Goal: Information Seeking & Learning: Obtain resource

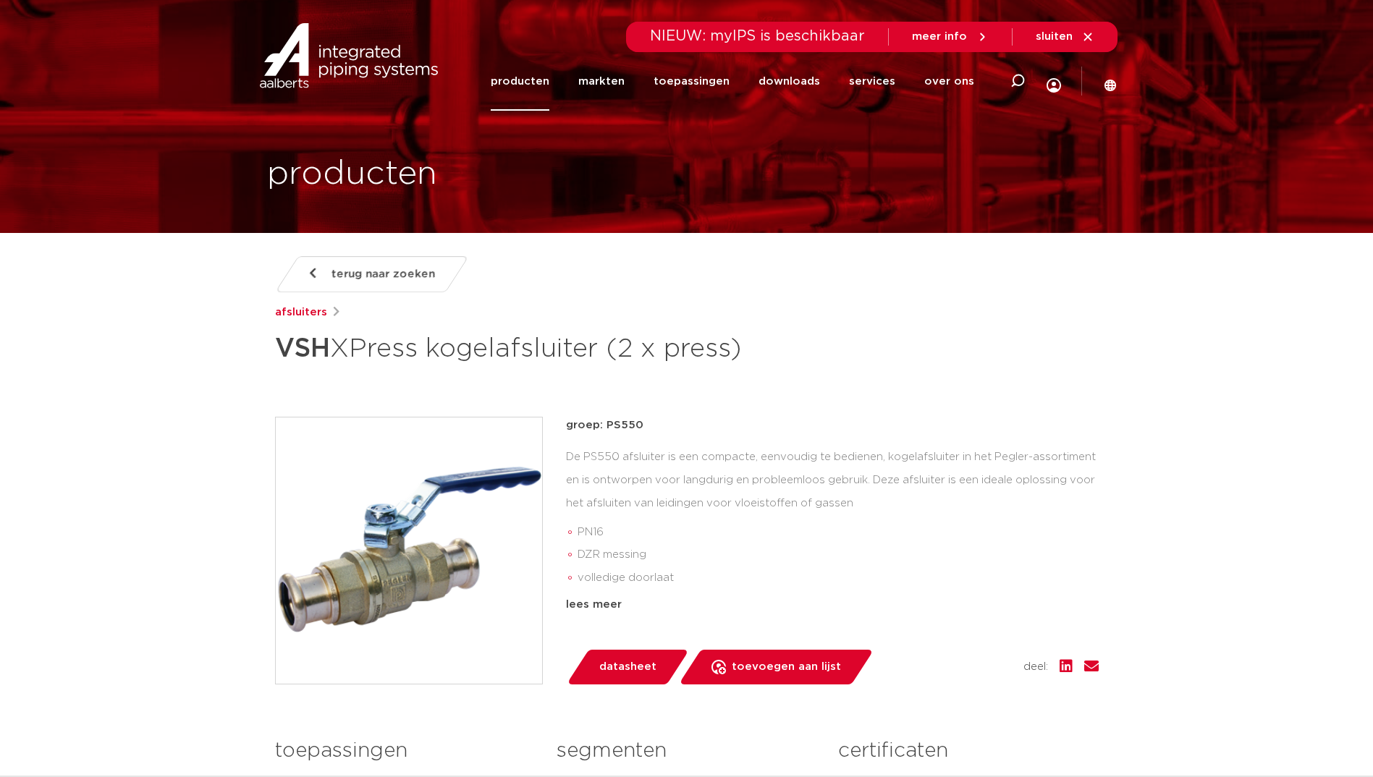
click at [549, 83] on link "producten" at bounding box center [520, 81] width 59 height 59
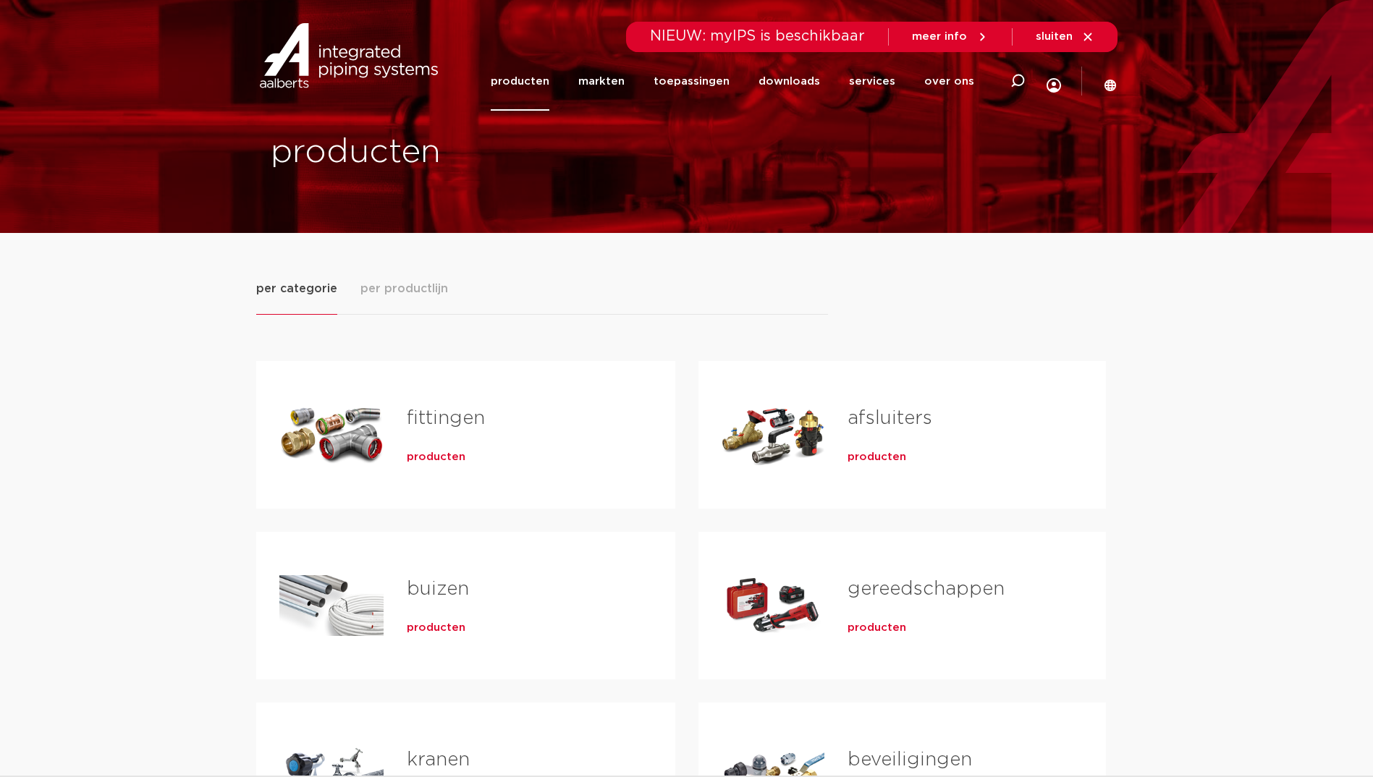
click at [436, 426] on link "fittingen" at bounding box center [446, 418] width 78 height 19
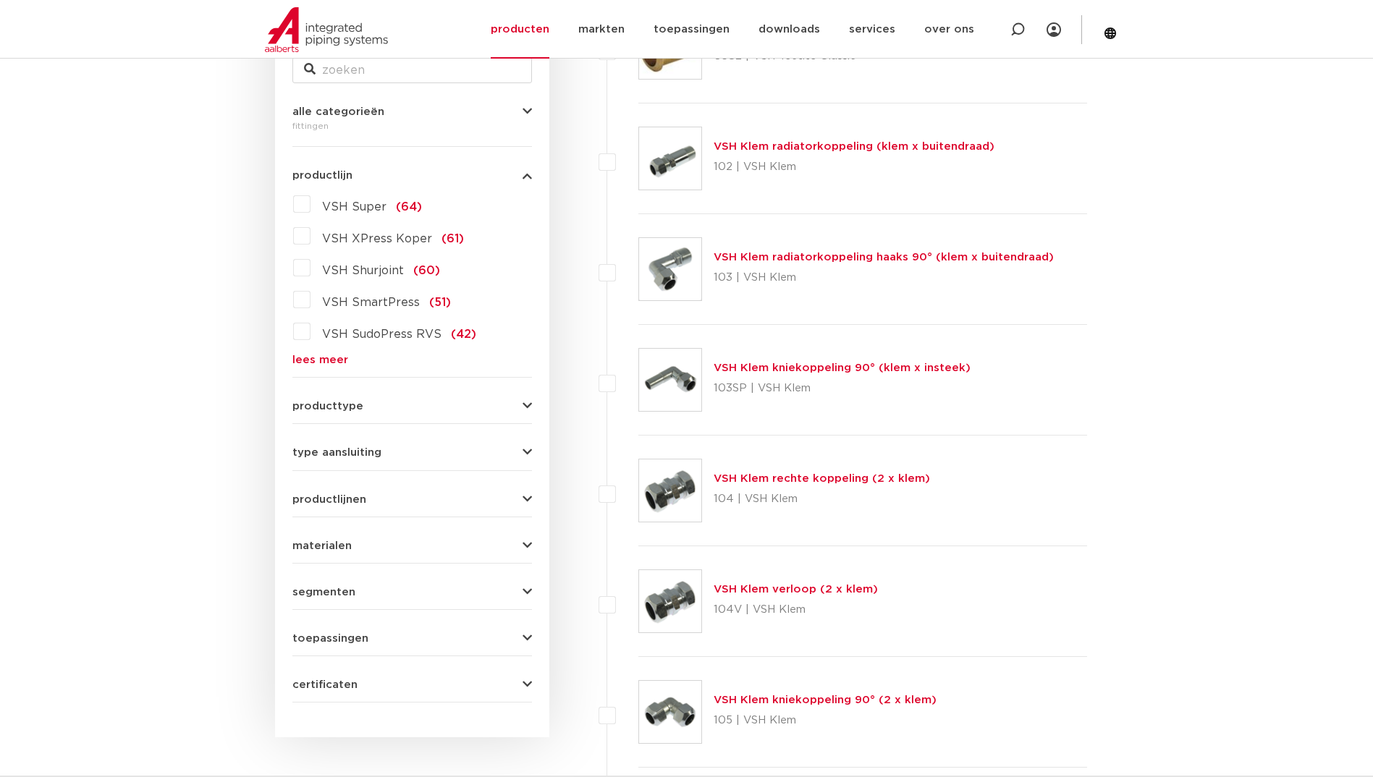
scroll to position [217, 0]
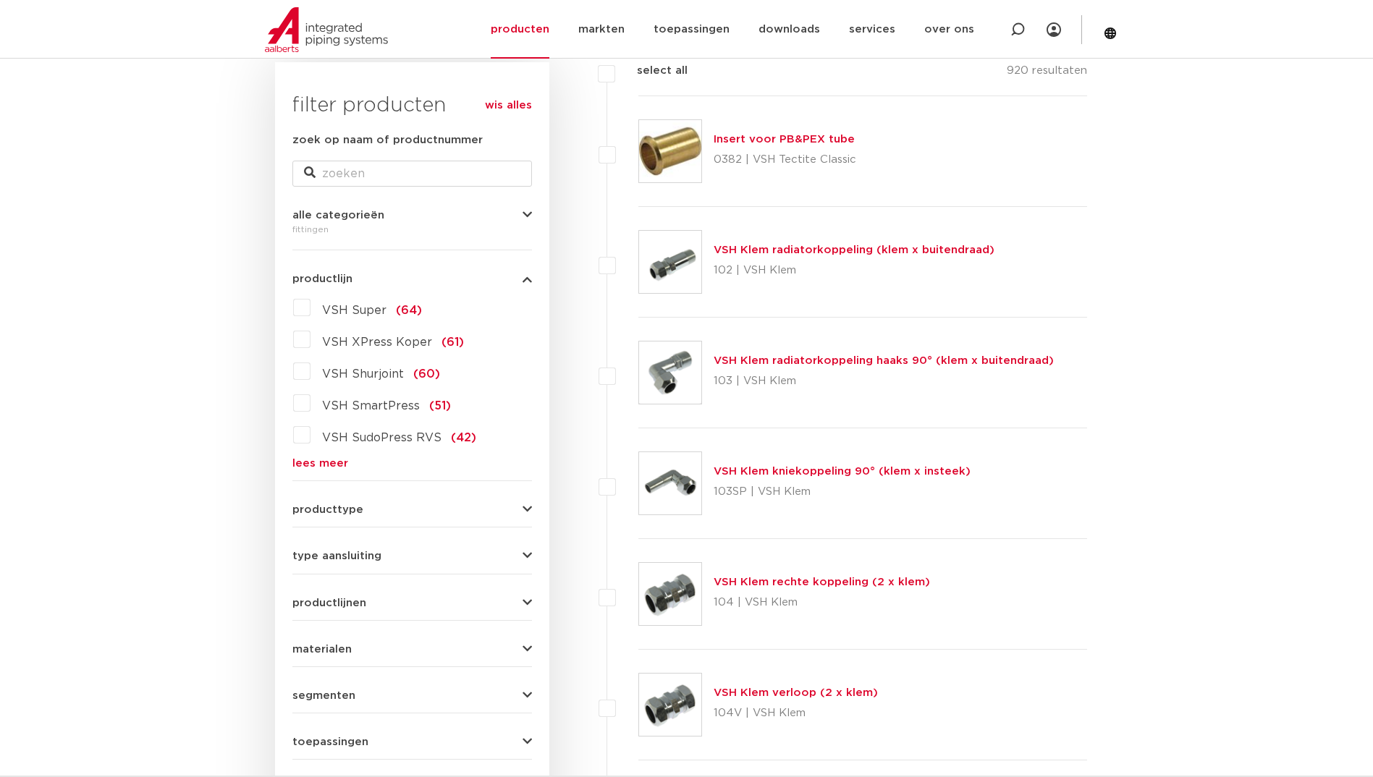
click at [313, 468] on link "lees meer" at bounding box center [412, 463] width 240 height 11
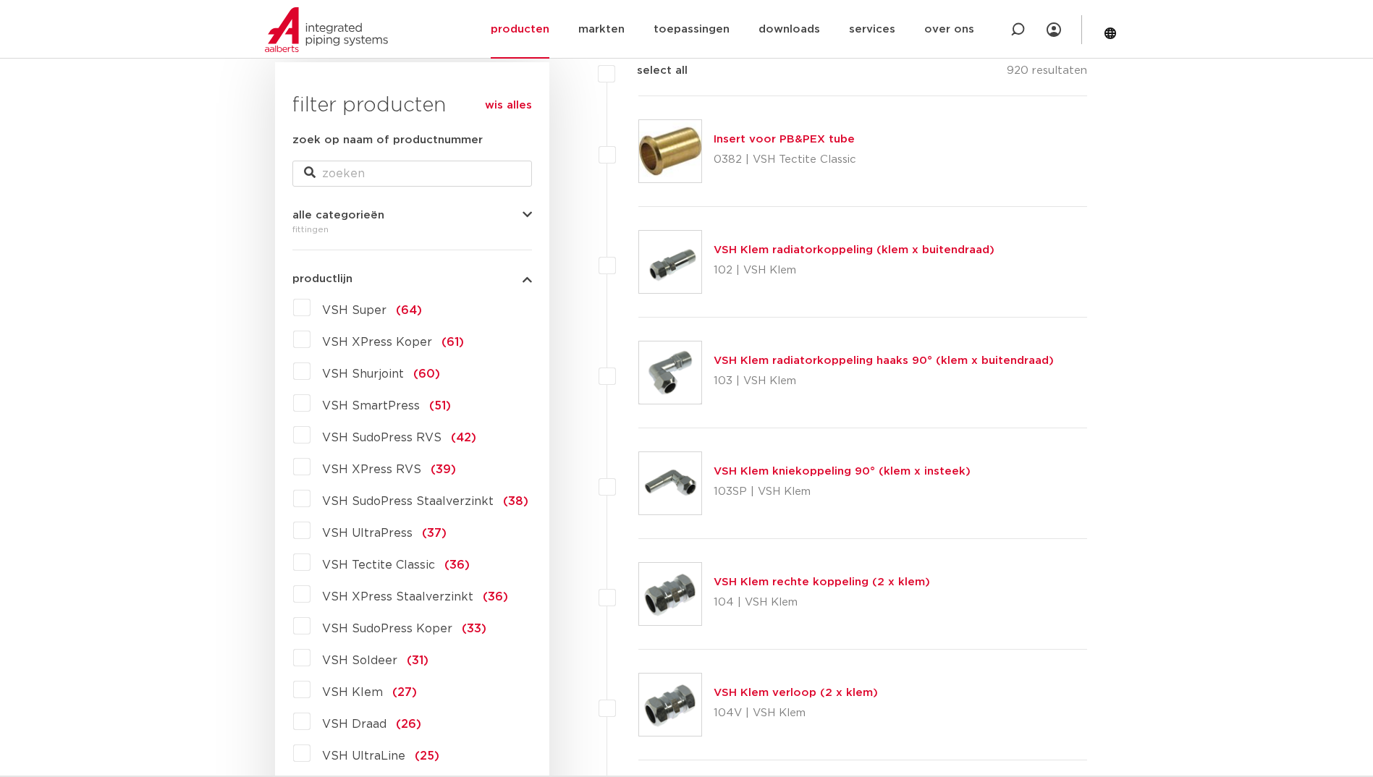
click at [310, 598] on label "VSH XPress Staalverzinkt (36)" at bounding box center [409, 594] width 198 height 23
click at [0, 0] on input "VSH XPress Staalverzinkt (36)" at bounding box center [0, 0] width 0 height 0
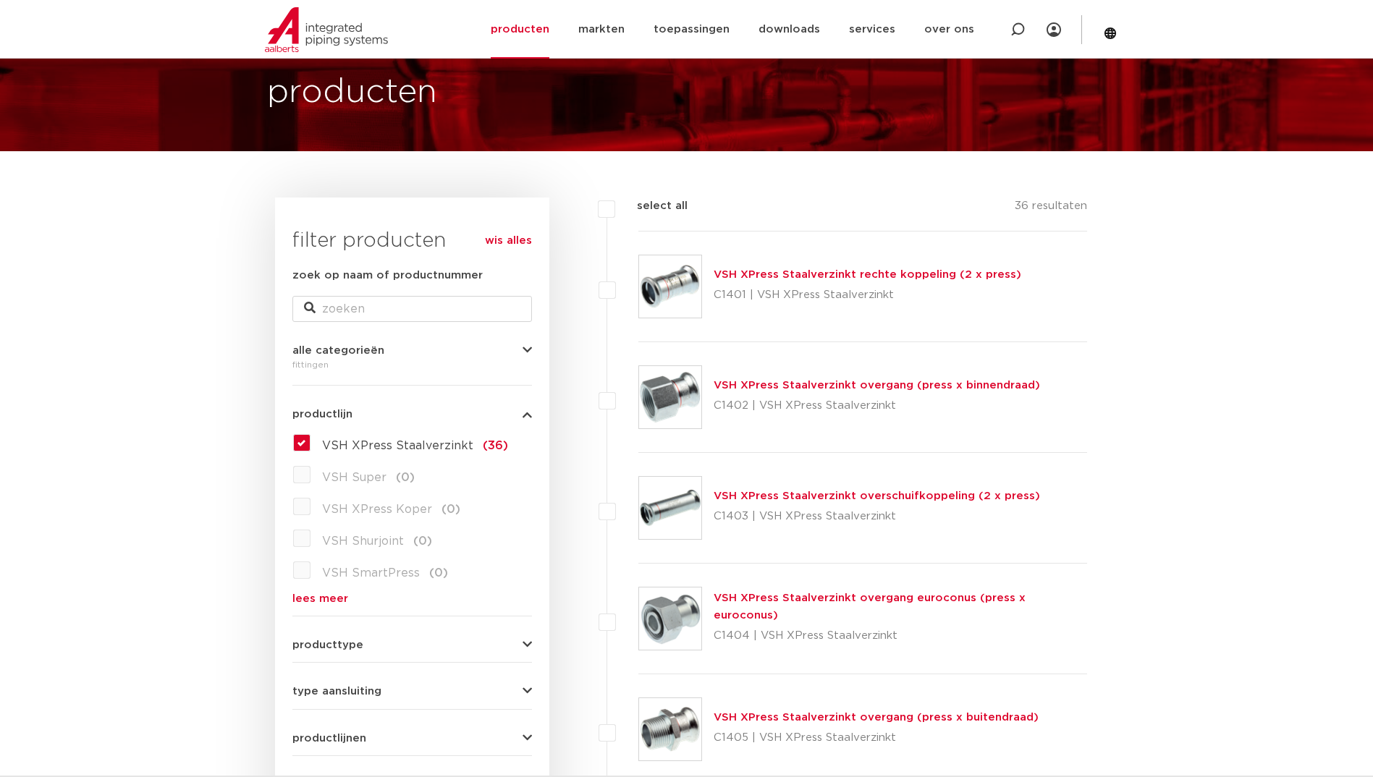
scroll to position [72, 0]
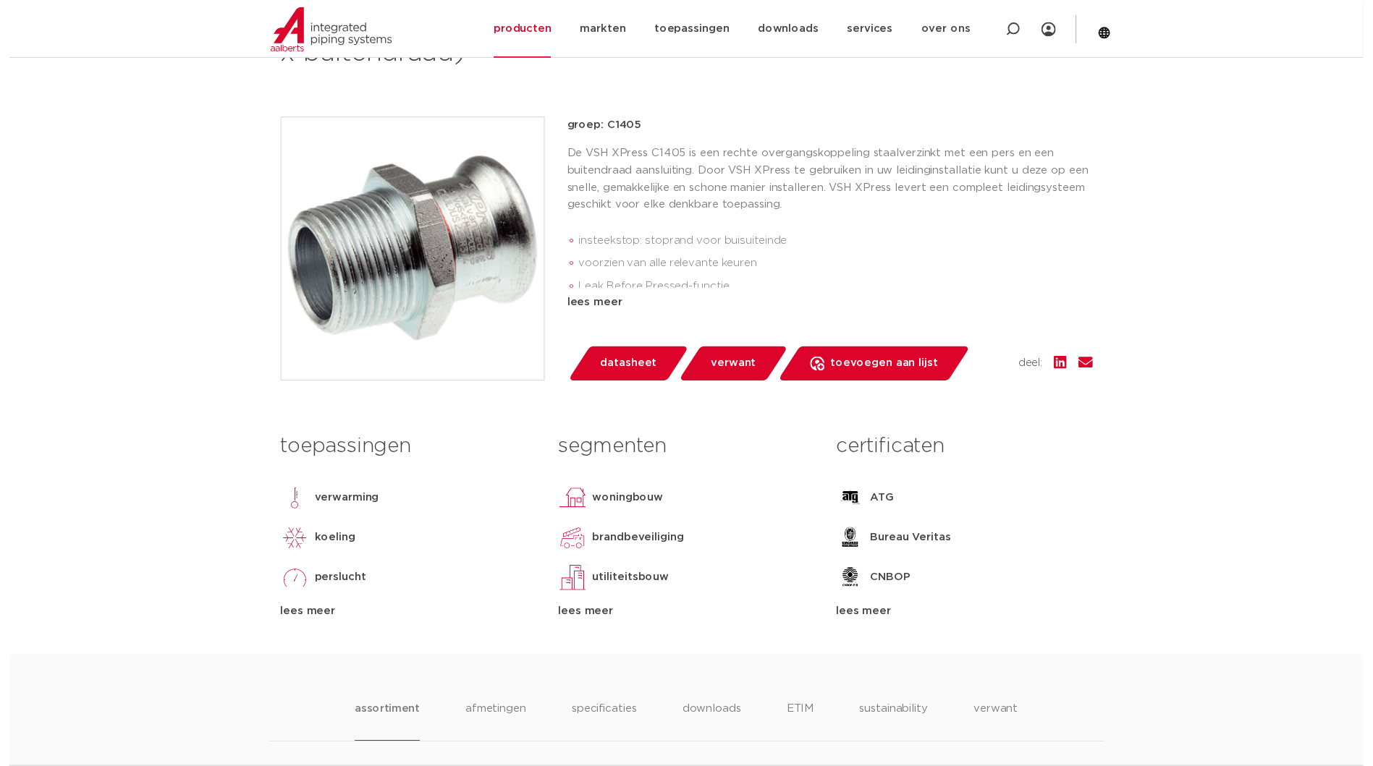
scroll to position [289, 0]
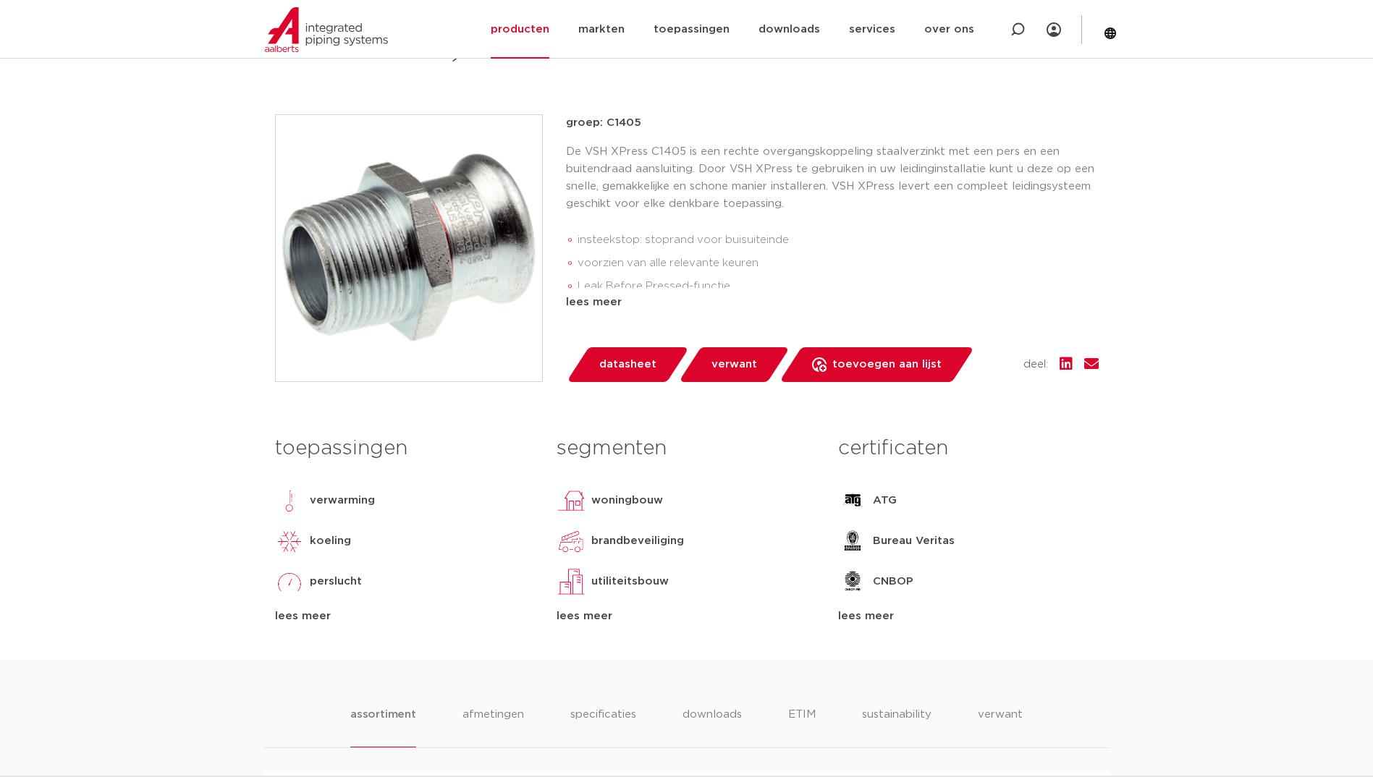
click at [648, 363] on span "datasheet" at bounding box center [627, 364] width 57 height 23
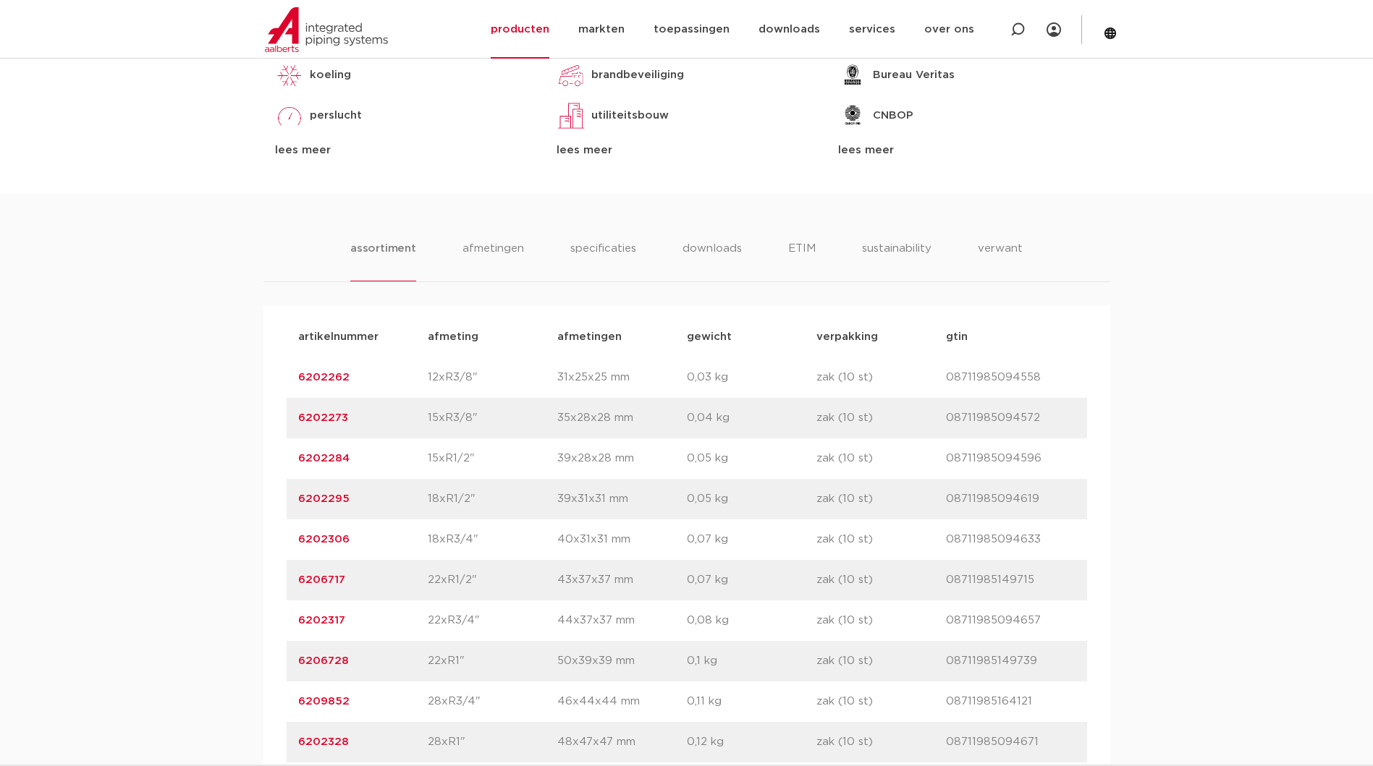
scroll to position [868, 0]
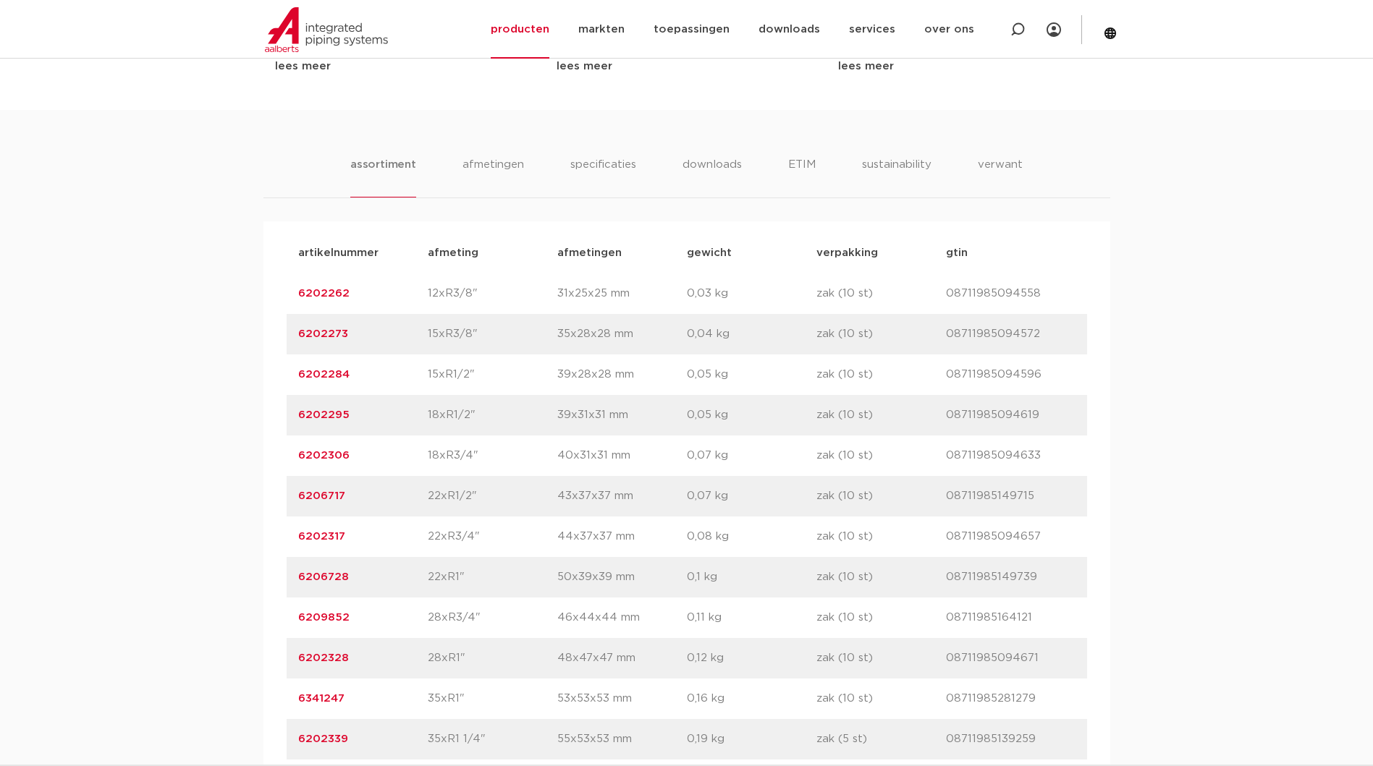
drag, startPoint x: 293, startPoint y: 576, endPoint x: 1041, endPoint y: 575, distance: 748.3
click at [1041, 575] on div "artikelnummer 6206728 afmeting 22xR1" afmetingen 50x39x39 mm gewicht 0,1 kg ver…" at bounding box center [687, 577] width 800 height 41
click at [513, 160] on li "afmetingen" at bounding box center [493, 176] width 63 height 41
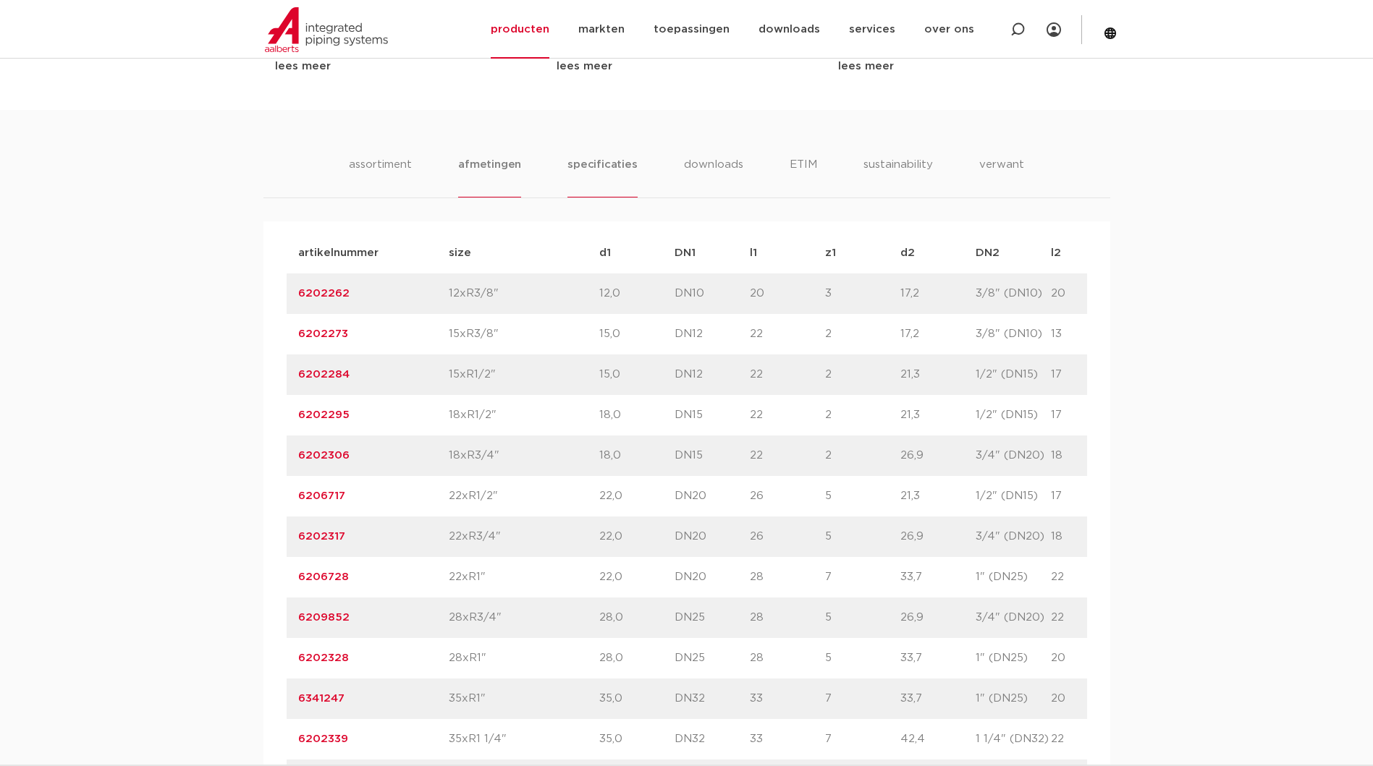
click at [616, 170] on li "specificaties" at bounding box center [601, 176] width 69 height 41
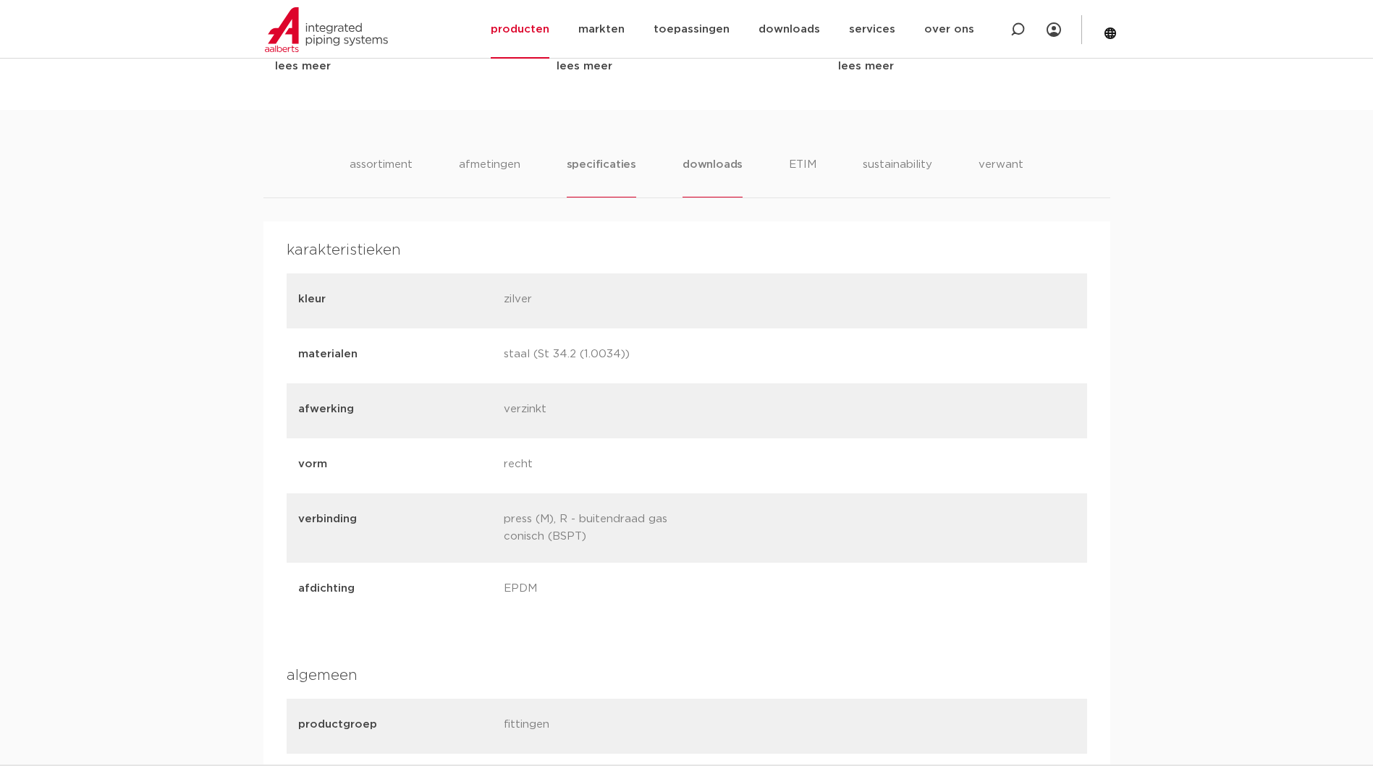
click at [707, 170] on li "downloads" at bounding box center [712, 176] width 60 height 41
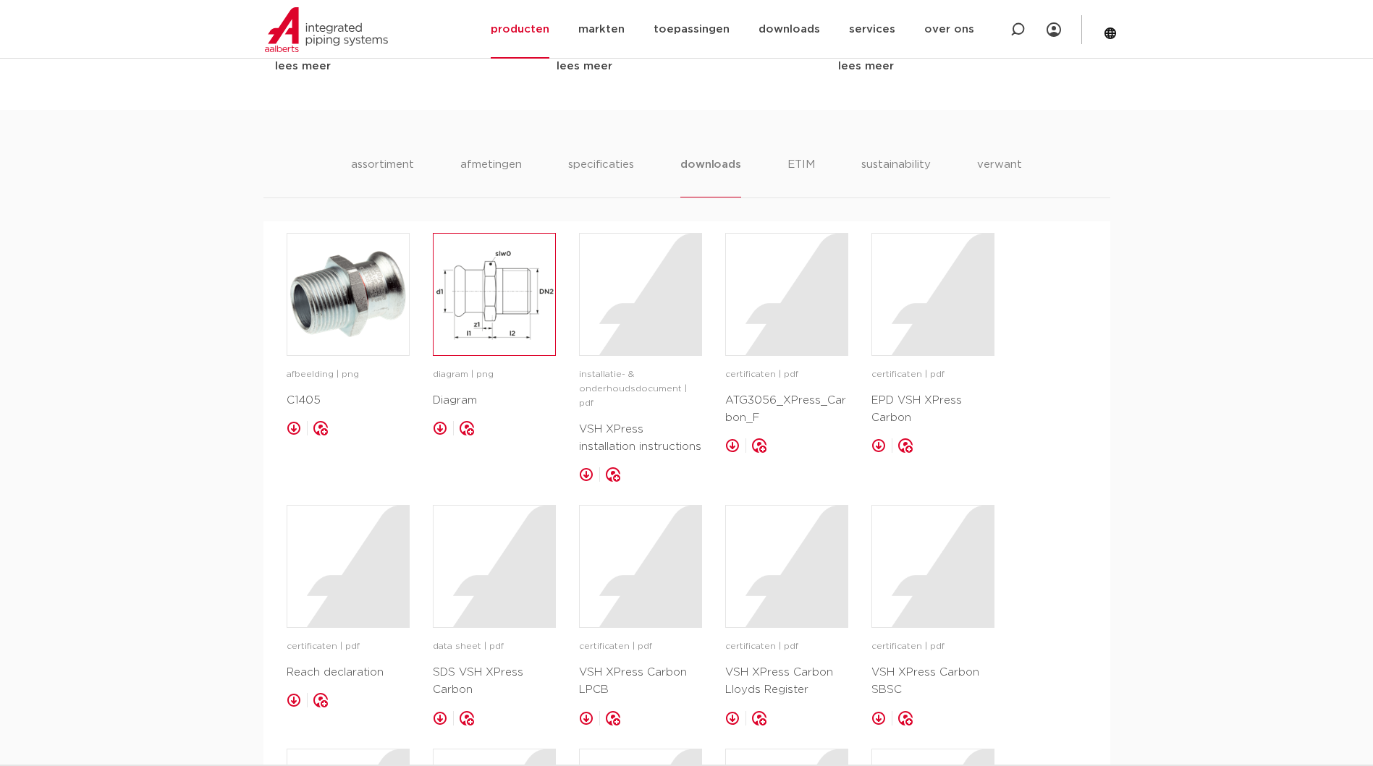
click at [507, 281] on img at bounding box center [494, 295] width 122 height 122
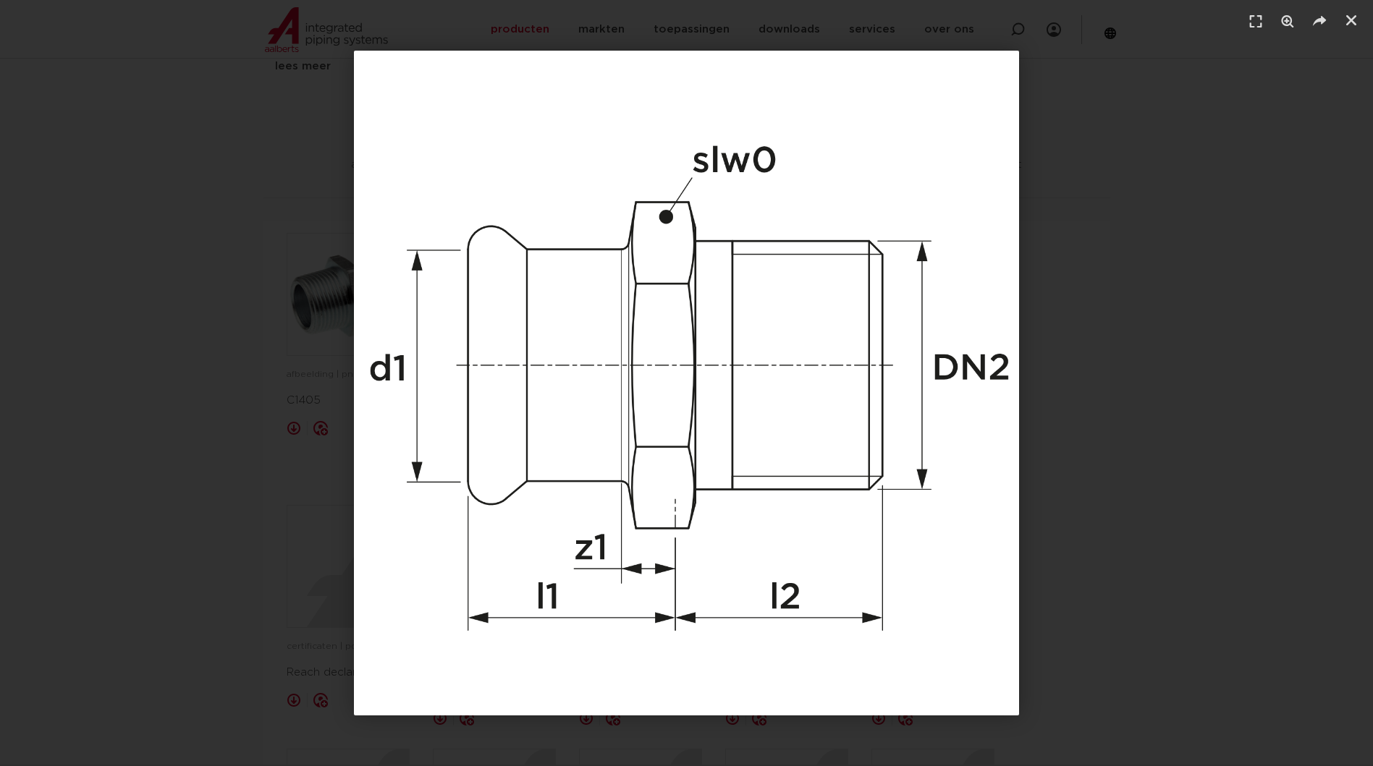
click at [1206, 325] on div "1 / 1" at bounding box center [687, 383] width 1272 height 665
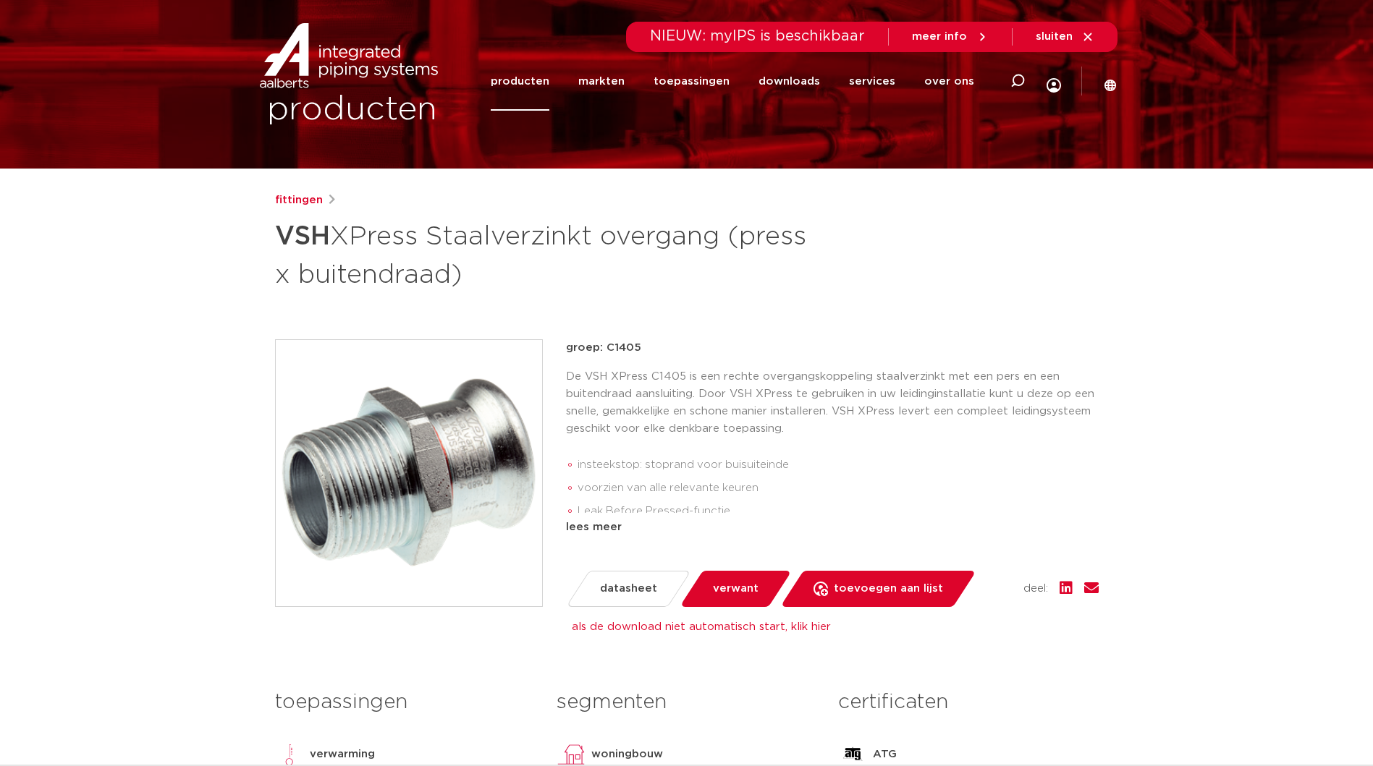
scroll to position [0, 0]
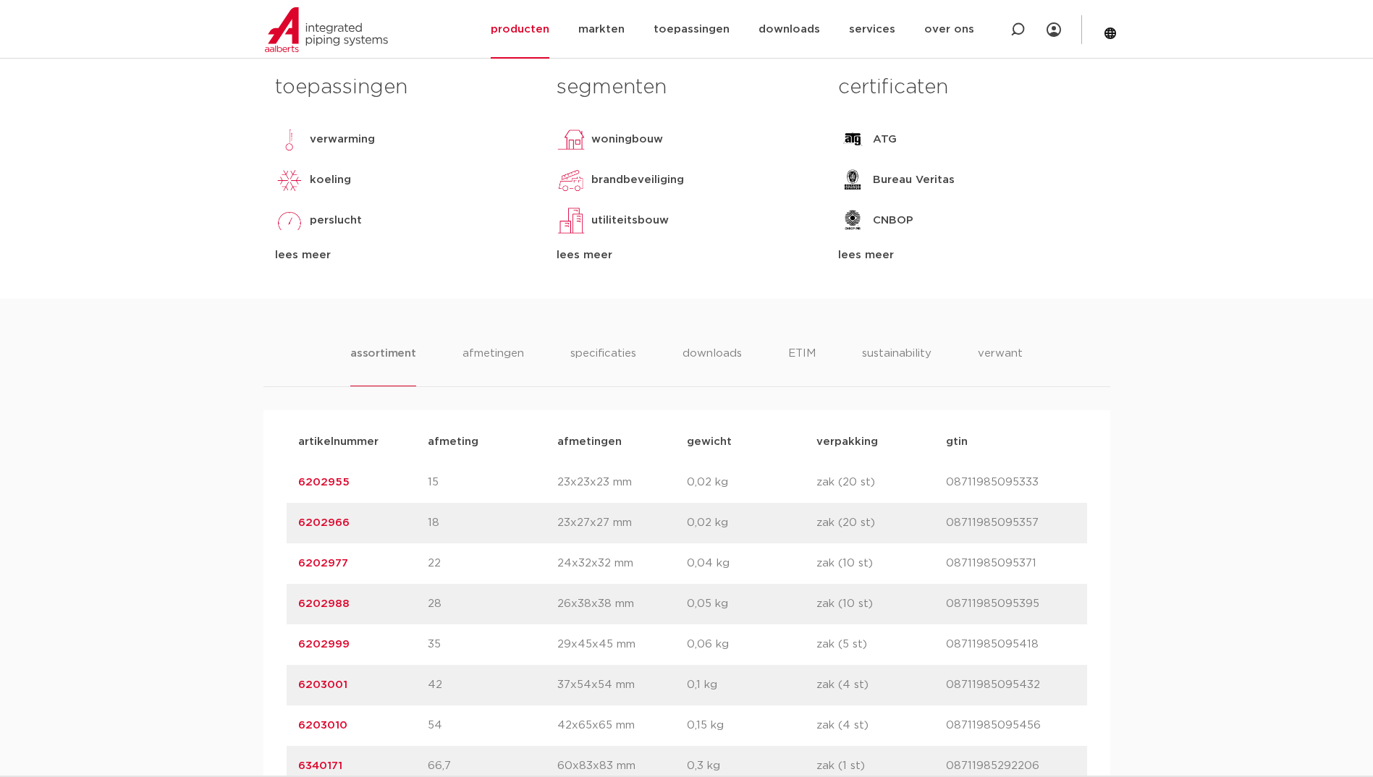
scroll to position [651, 0]
click at [707, 359] on li "downloads" at bounding box center [712, 364] width 60 height 41
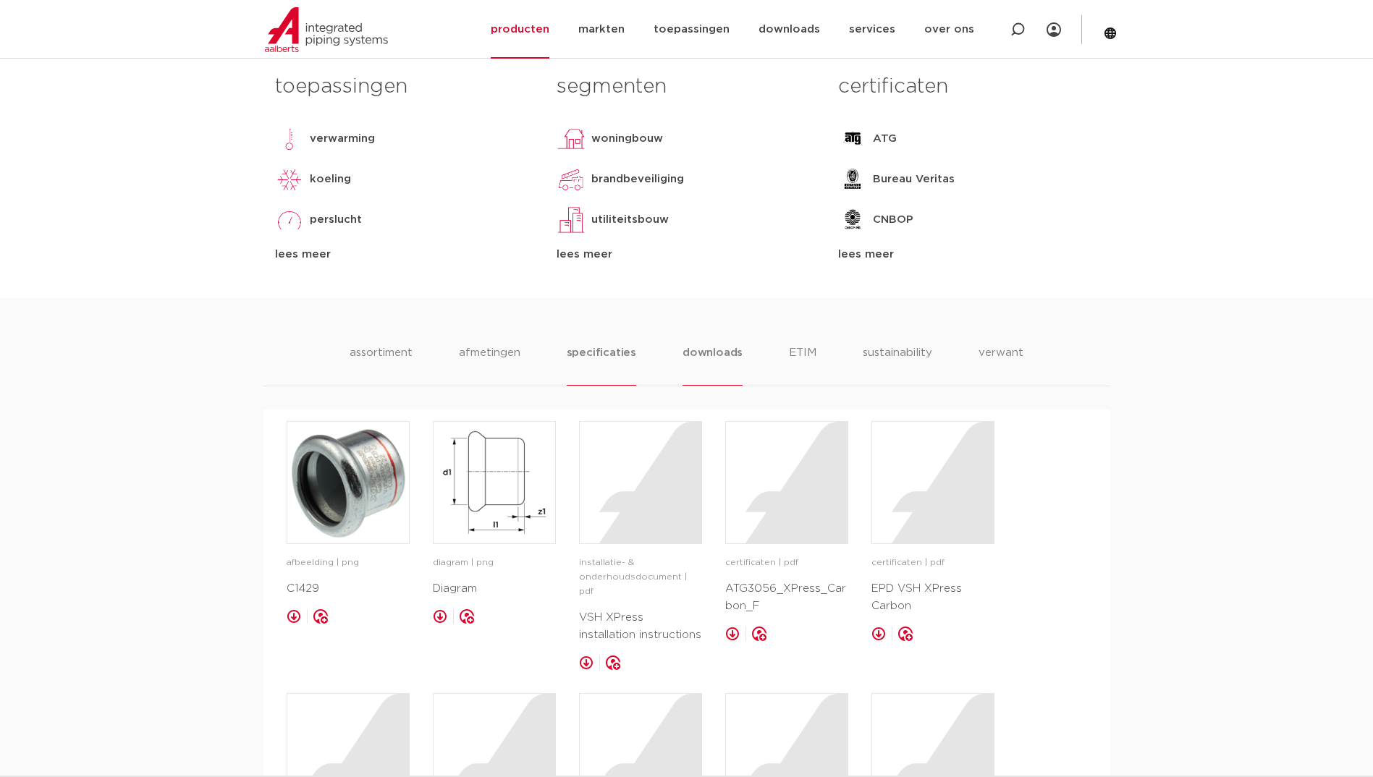
click at [617, 353] on li "specificaties" at bounding box center [601, 364] width 69 height 41
